Goal: Task Accomplishment & Management: Use online tool/utility

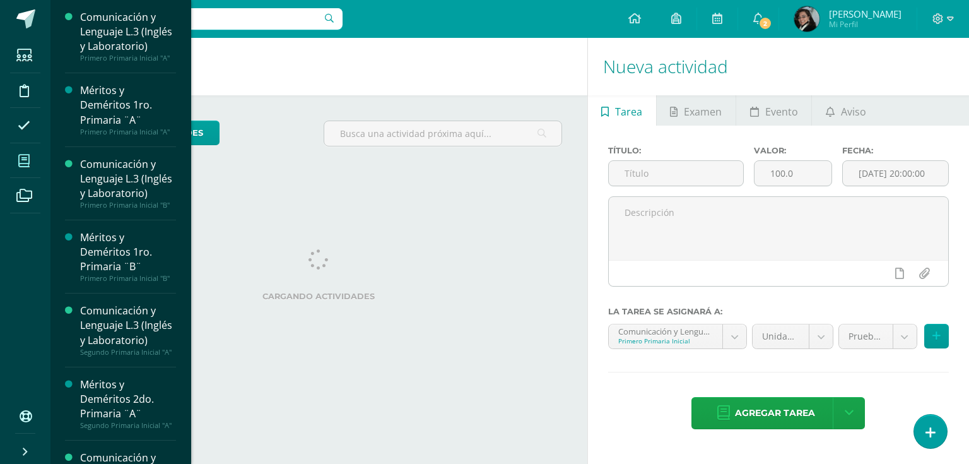
click at [24, 160] on icon at bounding box center [23, 161] width 11 height 13
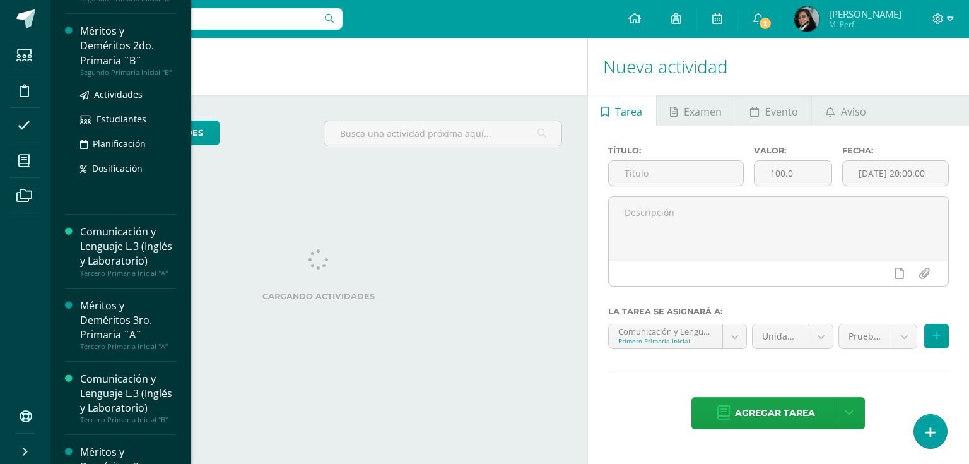
scroll to position [651, 0]
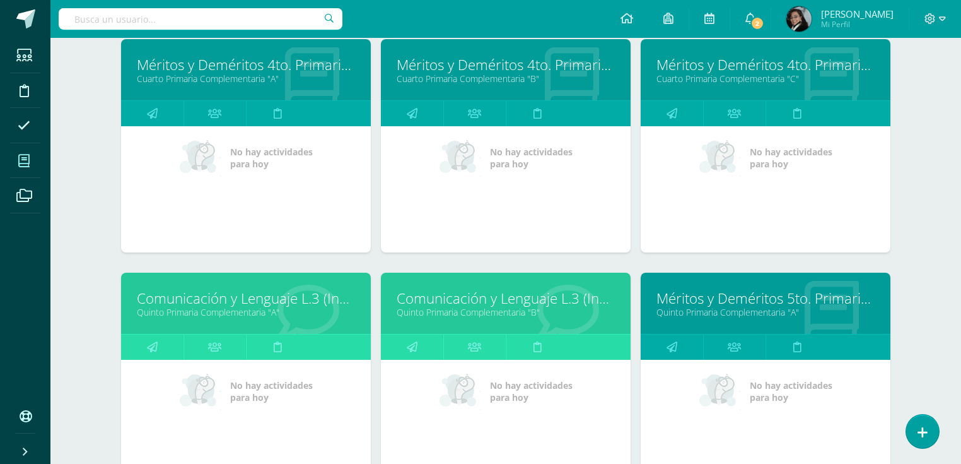
scroll to position [1413, 0]
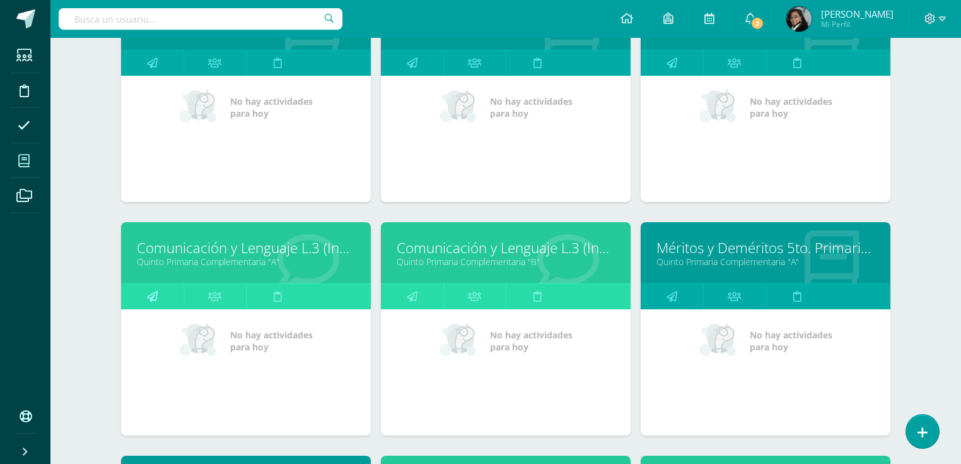
click at [151, 294] on icon at bounding box center [152, 296] width 11 height 25
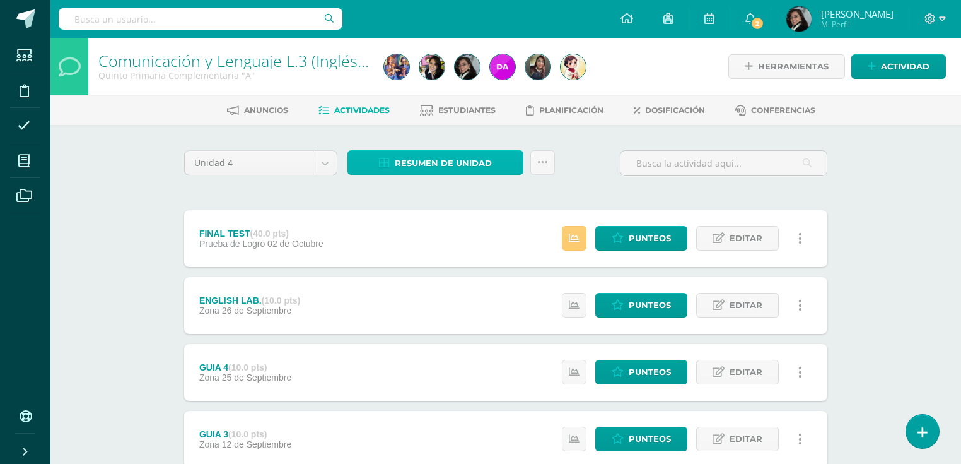
click at [477, 162] on span "Resumen de unidad" at bounding box center [443, 162] width 97 height 23
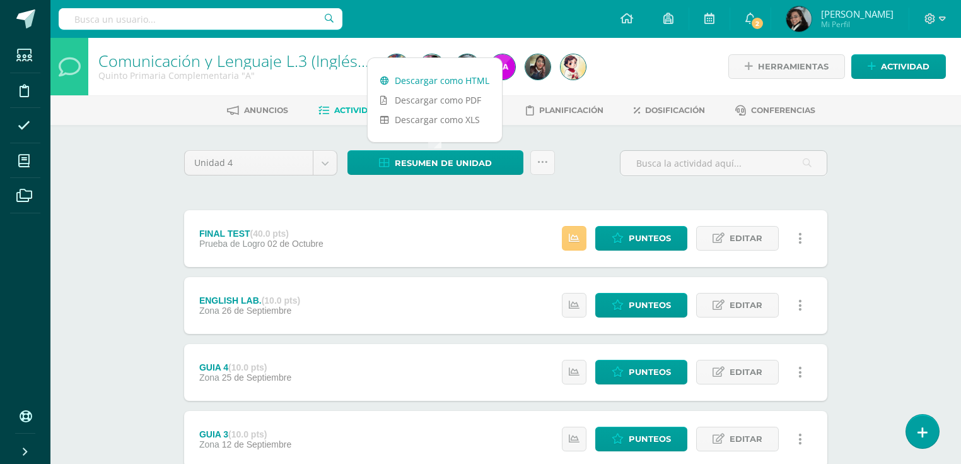
click at [449, 81] on link "Descargar como HTML" at bounding box center [435, 81] width 134 height 20
click at [666, 237] on span "Punteos" at bounding box center [650, 237] width 42 height 23
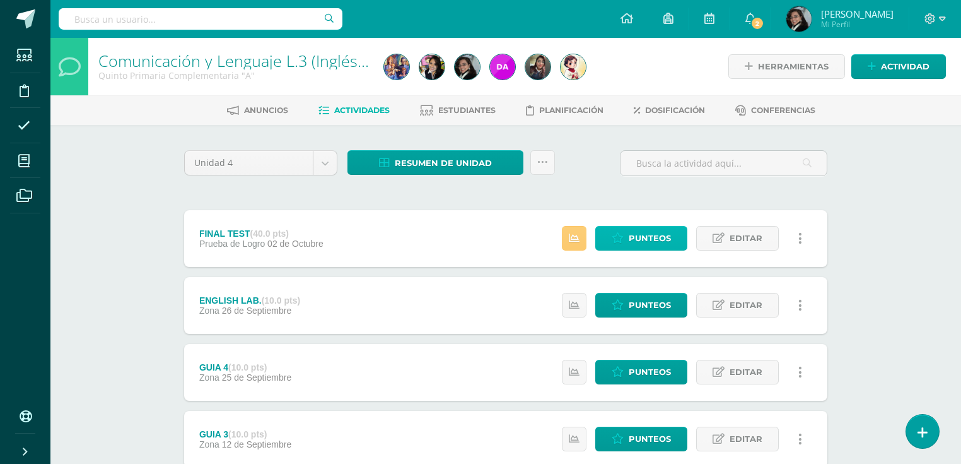
click at [630, 238] on link "Punteos" at bounding box center [642, 238] width 92 height 25
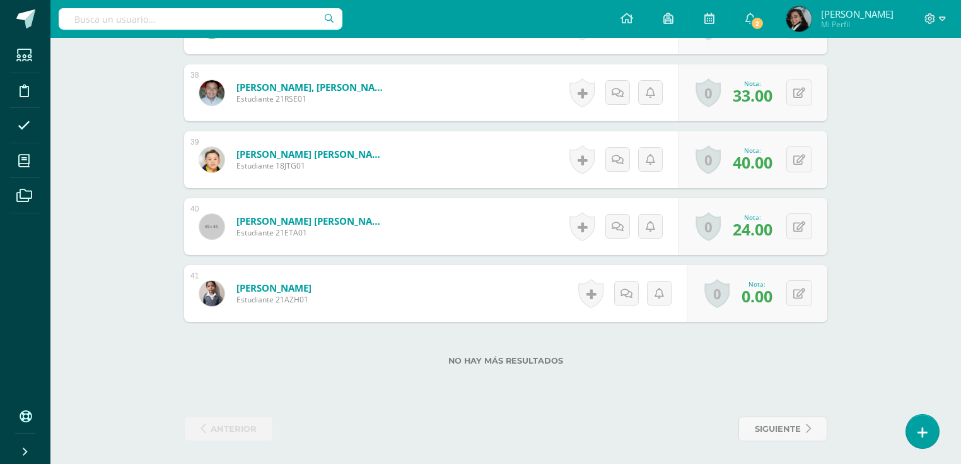
scroll to position [2850, 0]
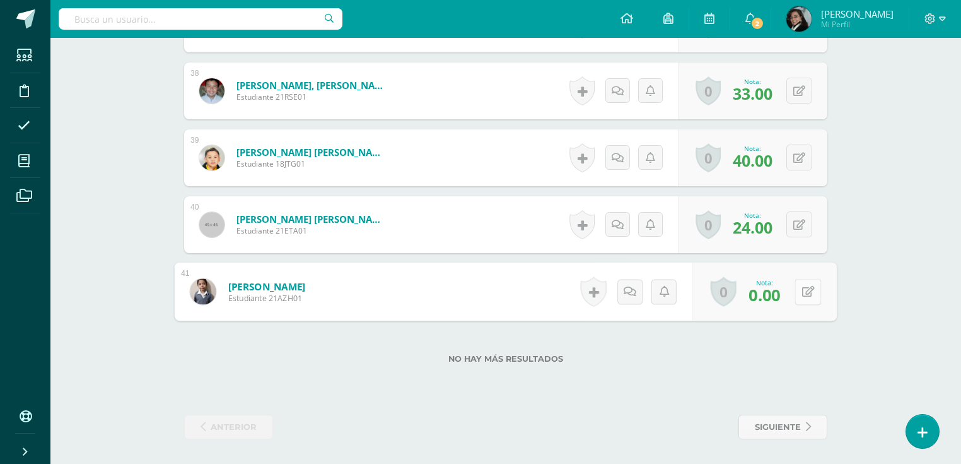
click at [802, 287] on icon at bounding box center [808, 291] width 13 height 11
type input "36"
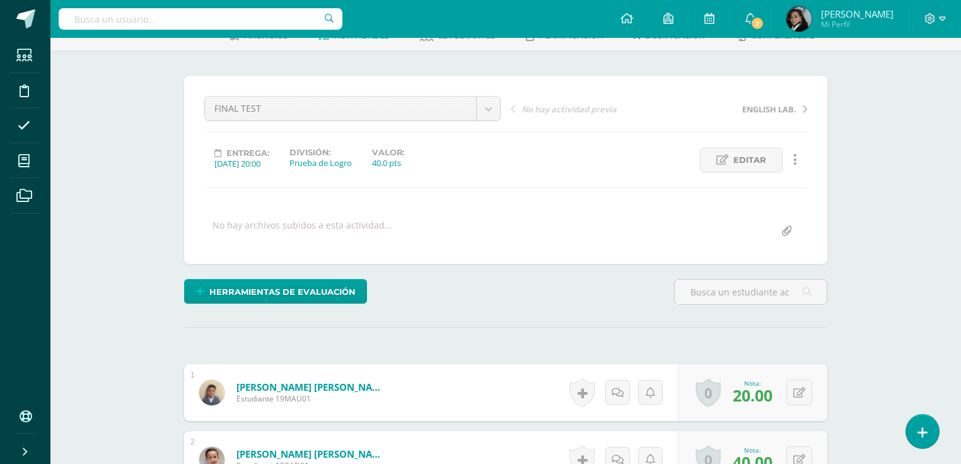
scroll to position [0, 0]
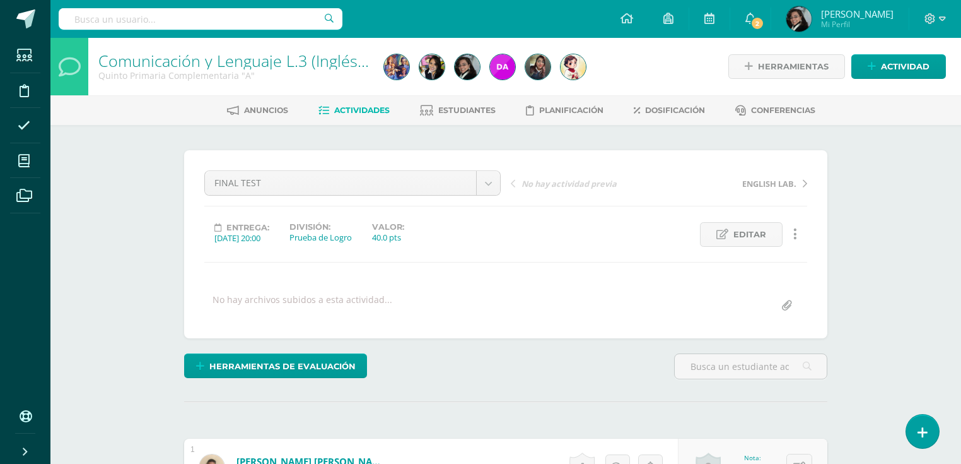
click at [356, 107] on span "Actividades" at bounding box center [362, 109] width 56 height 9
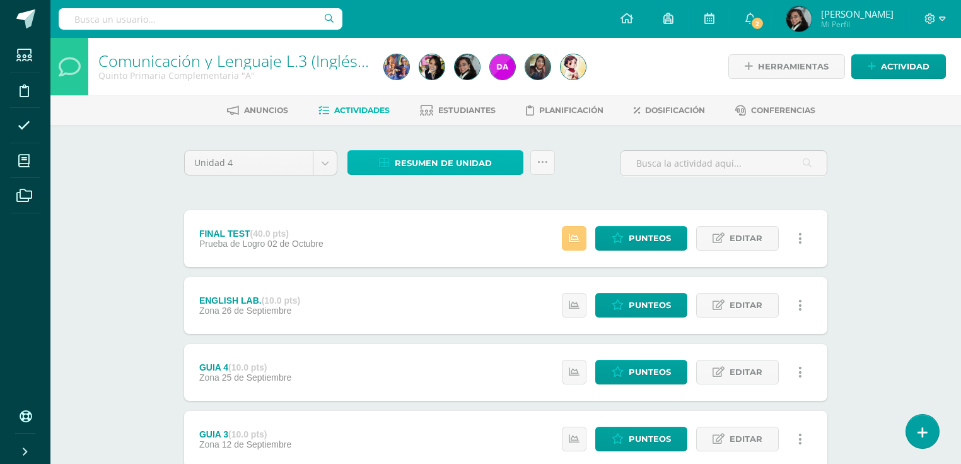
click at [484, 159] on span "Resumen de unidad" at bounding box center [443, 162] width 97 height 23
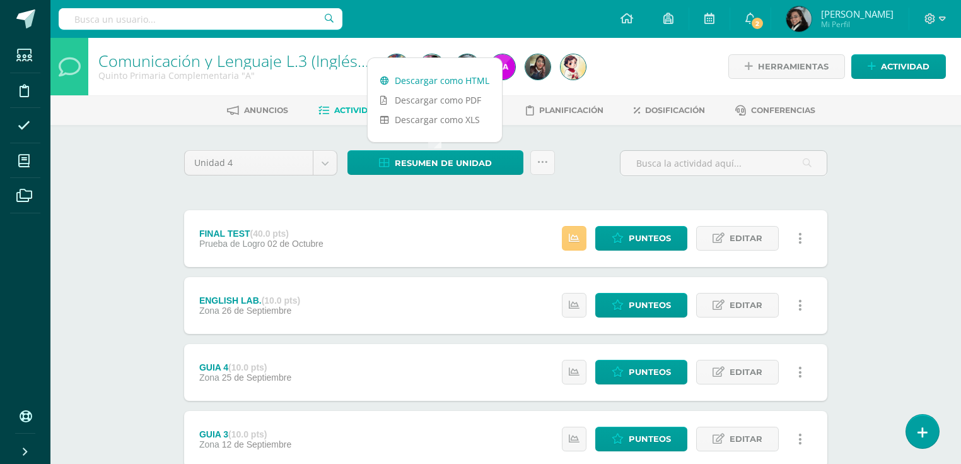
click at [449, 78] on link "Descargar como HTML" at bounding box center [435, 81] width 134 height 20
